Goal: Communication & Community: Answer question/provide support

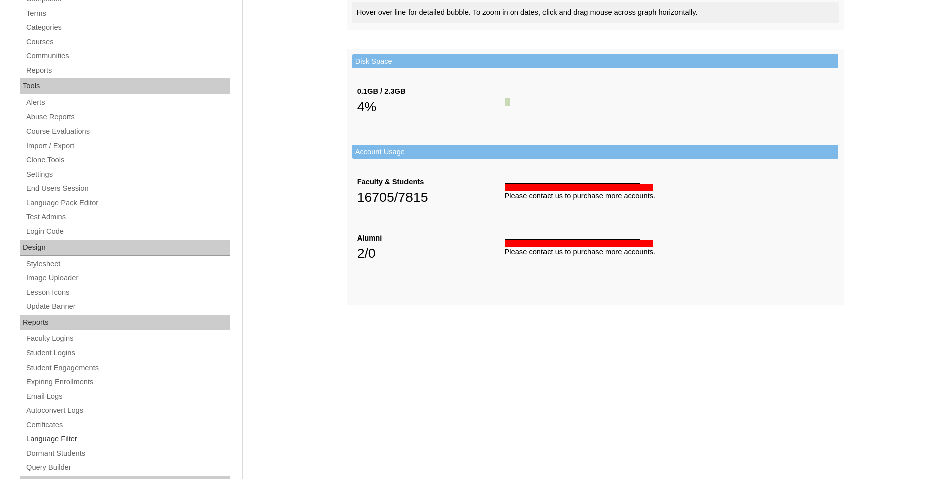
scroll to position [339, 0]
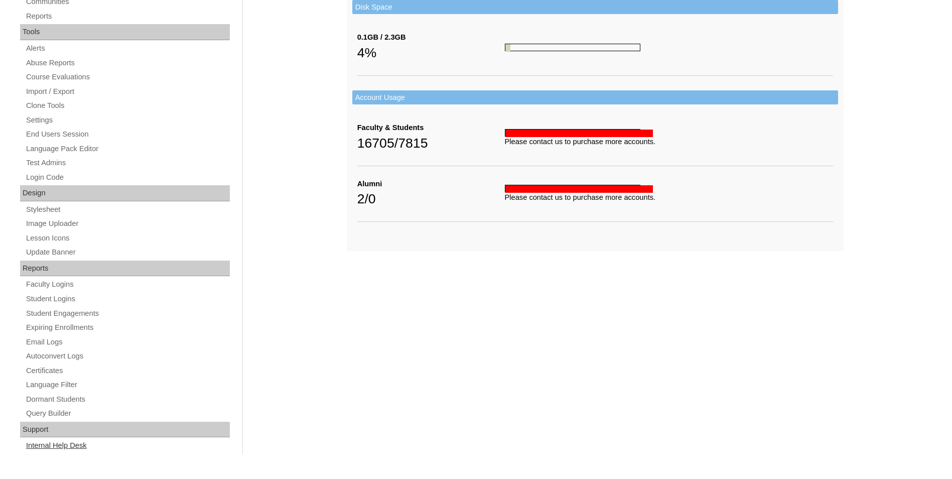
click at [70, 443] on link "Internal Help Desk" at bounding box center [127, 445] width 205 height 13
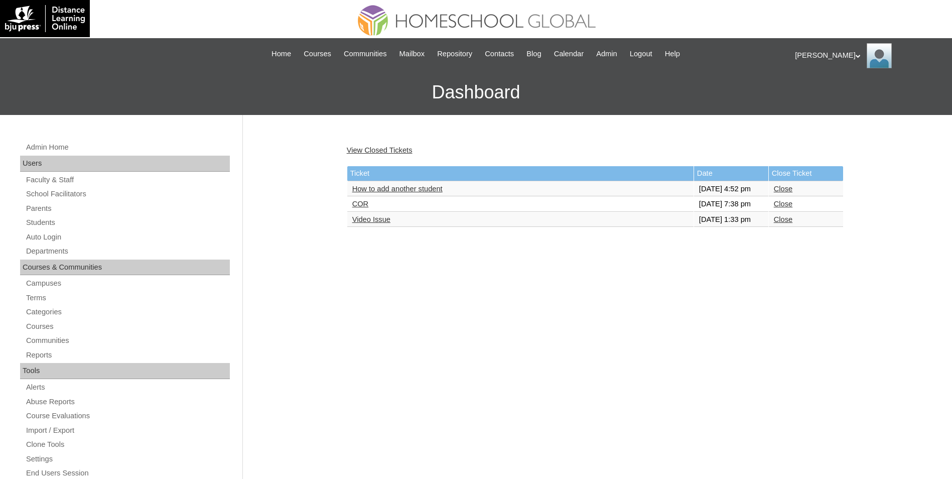
drag, startPoint x: 363, startPoint y: 215, endPoint x: 409, endPoint y: 227, distance: 47.1
click at [363, 208] on link "COR" at bounding box center [360, 204] width 17 height 8
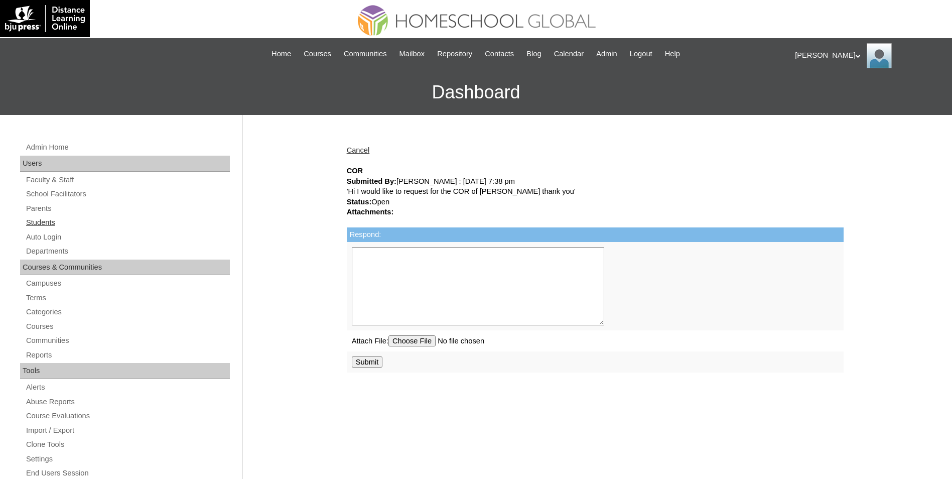
click at [42, 223] on link "Students" at bounding box center [127, 222] width 205 height 13
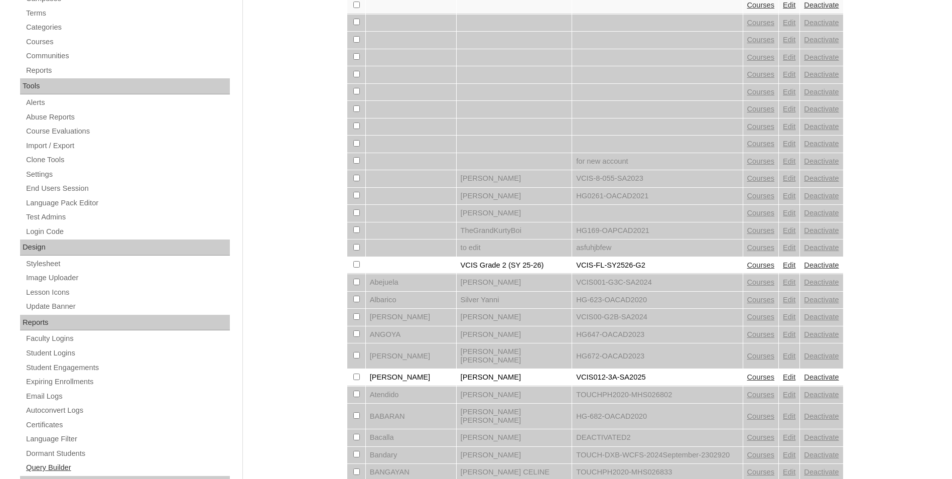
scroll to position [351, 0]
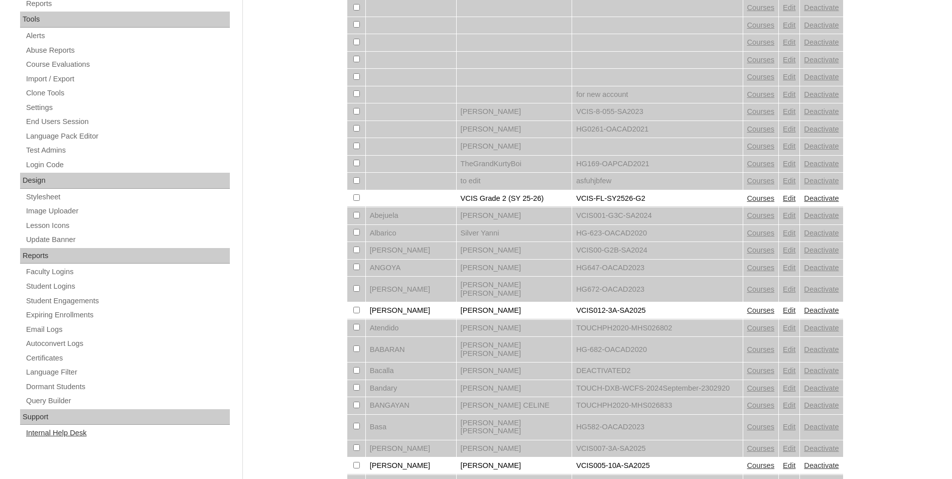
click at [49, 430] on link "Internal Help Desk" at bounding box center [127, 433] width 205 height 13
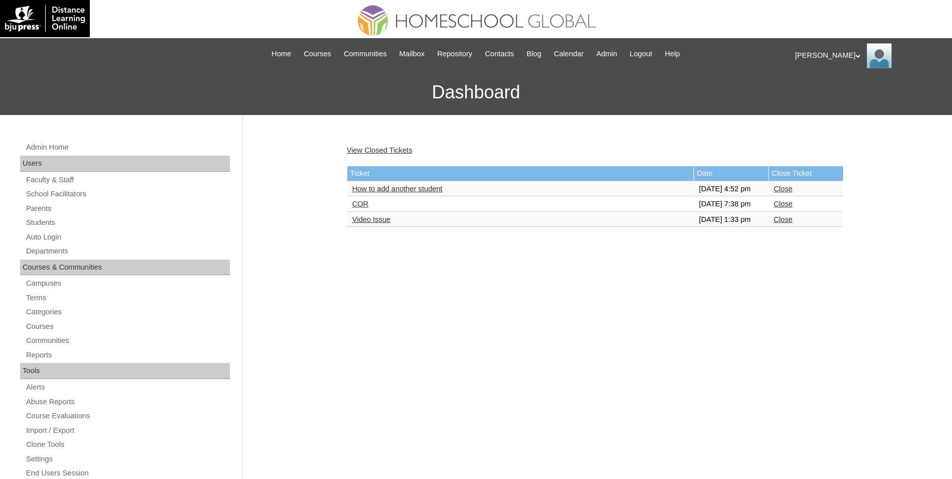
click at [362, 208] on link "COR" at bounding box center [360, 204] width 17 height 8
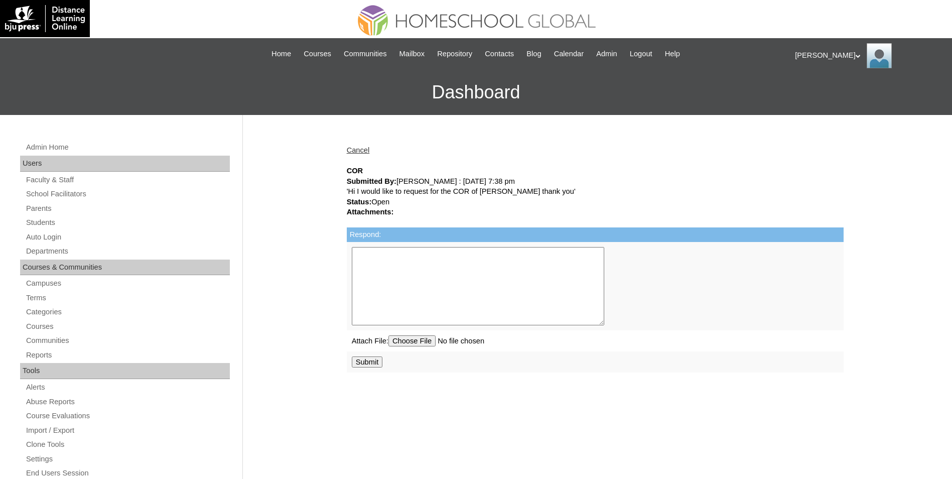
click at [406, 263] on textarea "Respond:" at bounding box center [478, 286] width 252 height 78
type textarea "Please reach out to the facilitator at your school. Thank you."
click at [369, 362] on input "Submit" at bounding box center [367, 361] width 31 height 11
